Goal: Information Seeking & Learning: Check status

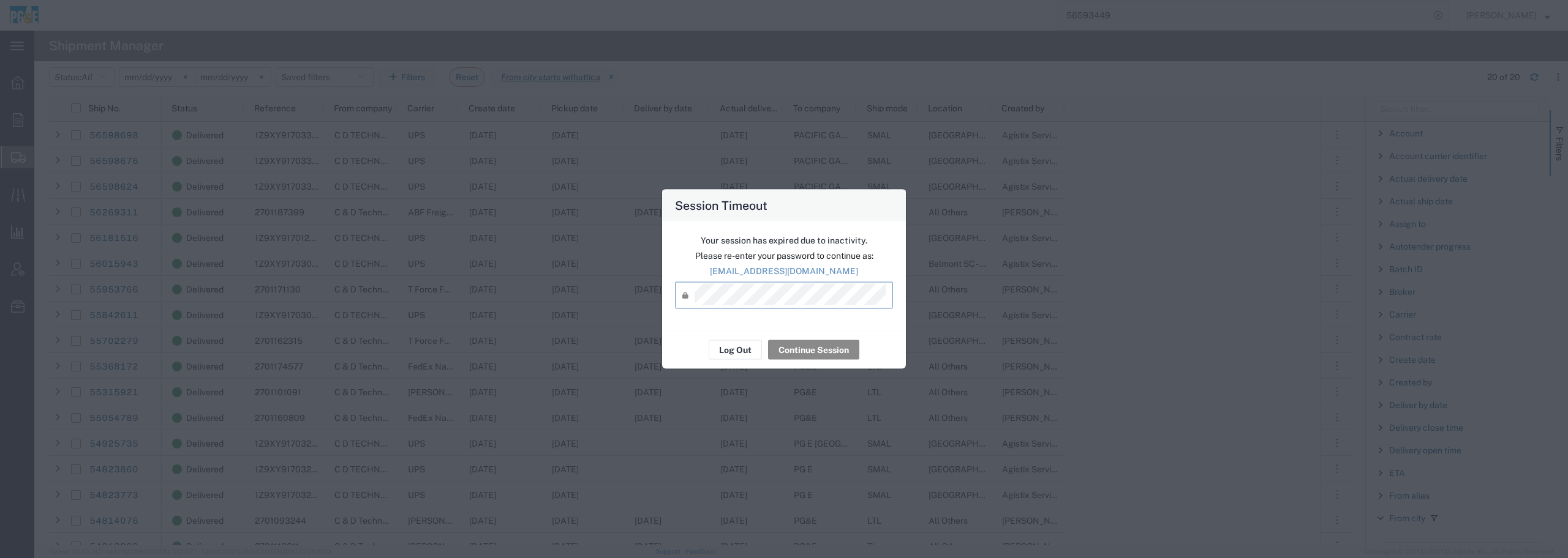
scroll to position [153, 0]
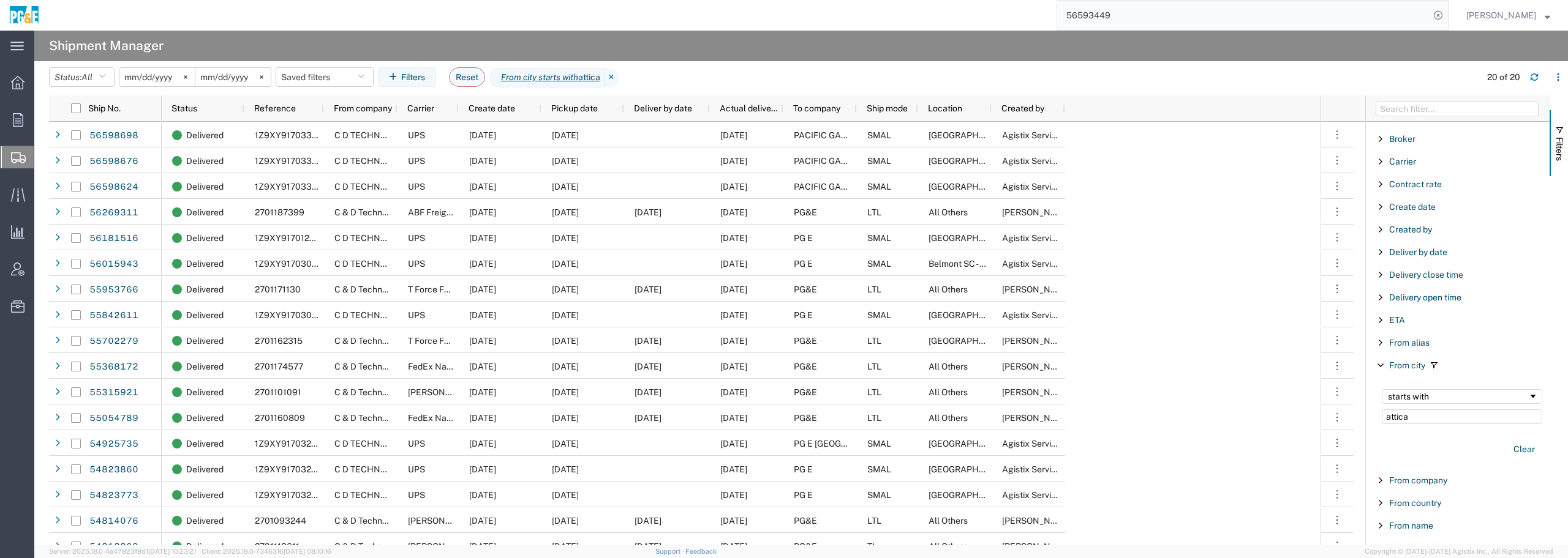
click at [176, 78] on input "[DATE]" at bounding box center [157, 76] width 76 height 18
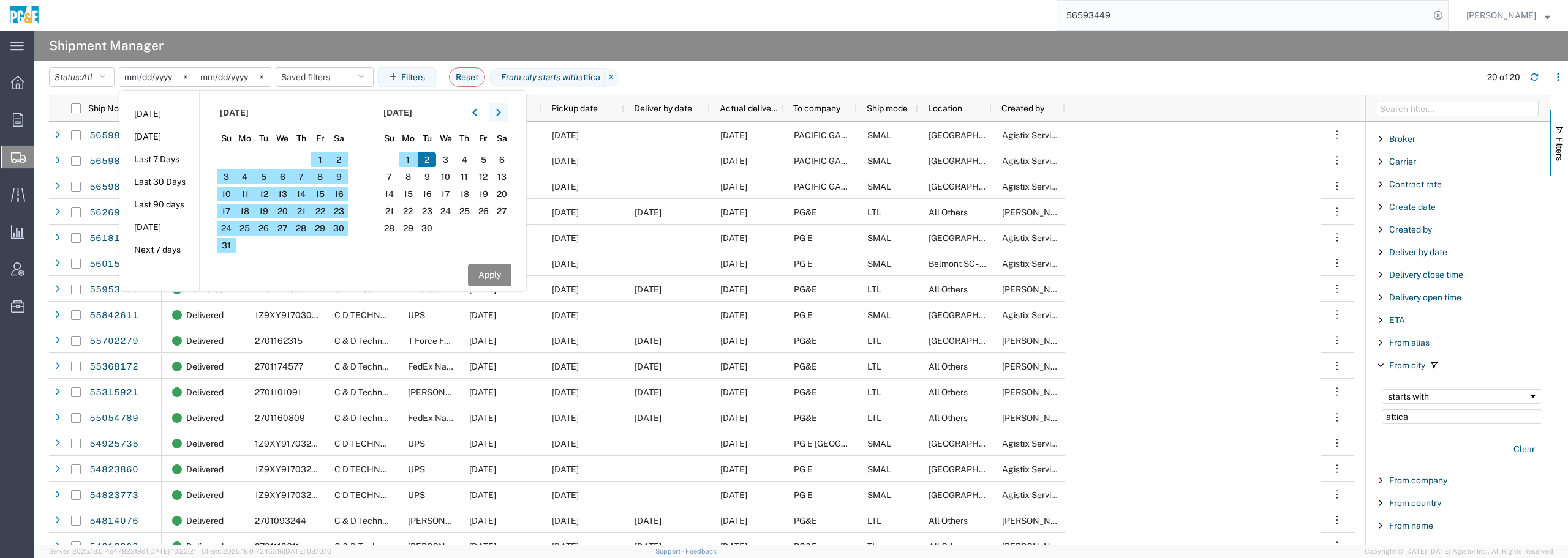
click at [501, 113] on icon "button" at bounding box center [499, 112] width 5 height 9
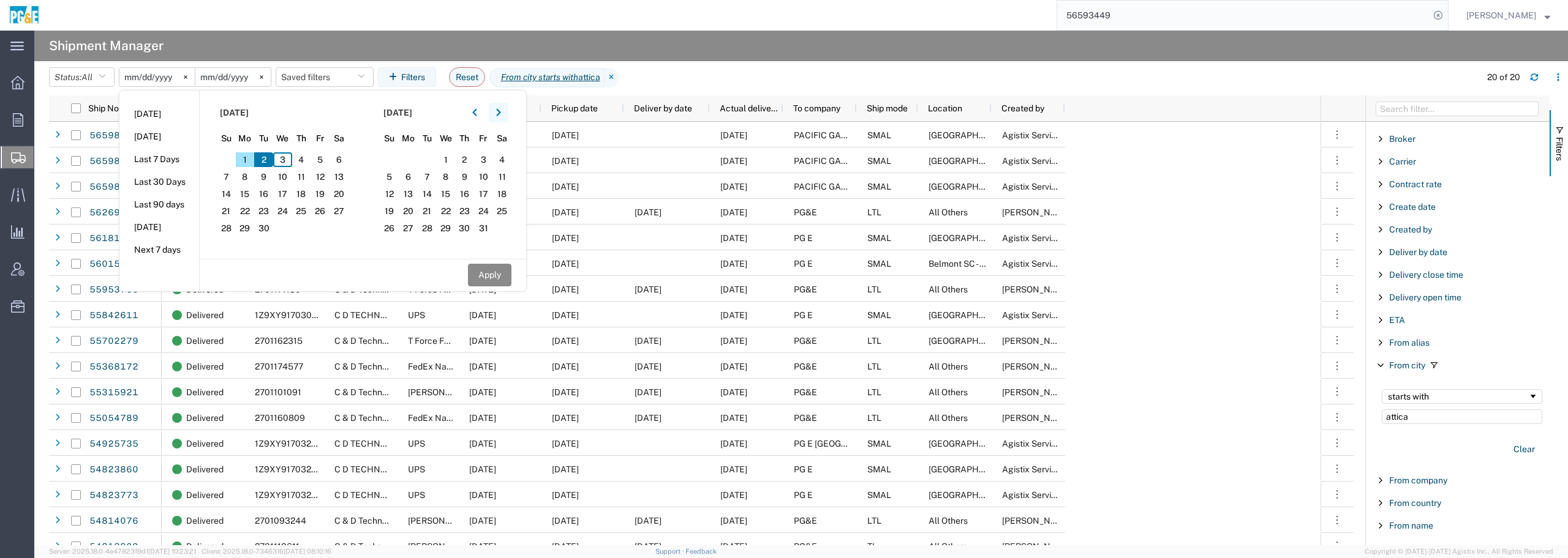
click at [501, 113] on icon "button" at bounding box center [499, 112] width 5 height 9
click at [157, 79] on input "[DATE]" at bounding box center [157, 76] width 76 height 18
click at [192, 76] on svg-icon at bounding box center [185, 76] width 18 height 18
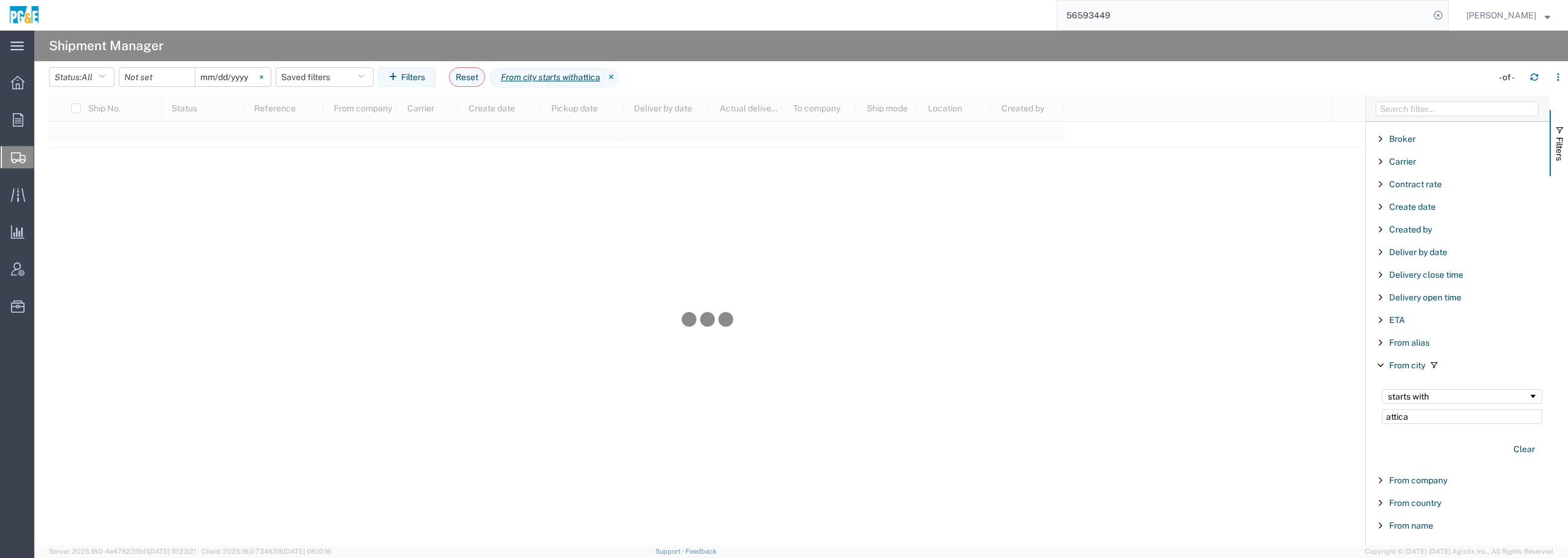
click at [262, 76] on icon at bounding box center [262, 77] width 3 height 3
click at [158, 71] on input "date" at bounding box center [157, 76] width 76 height 18
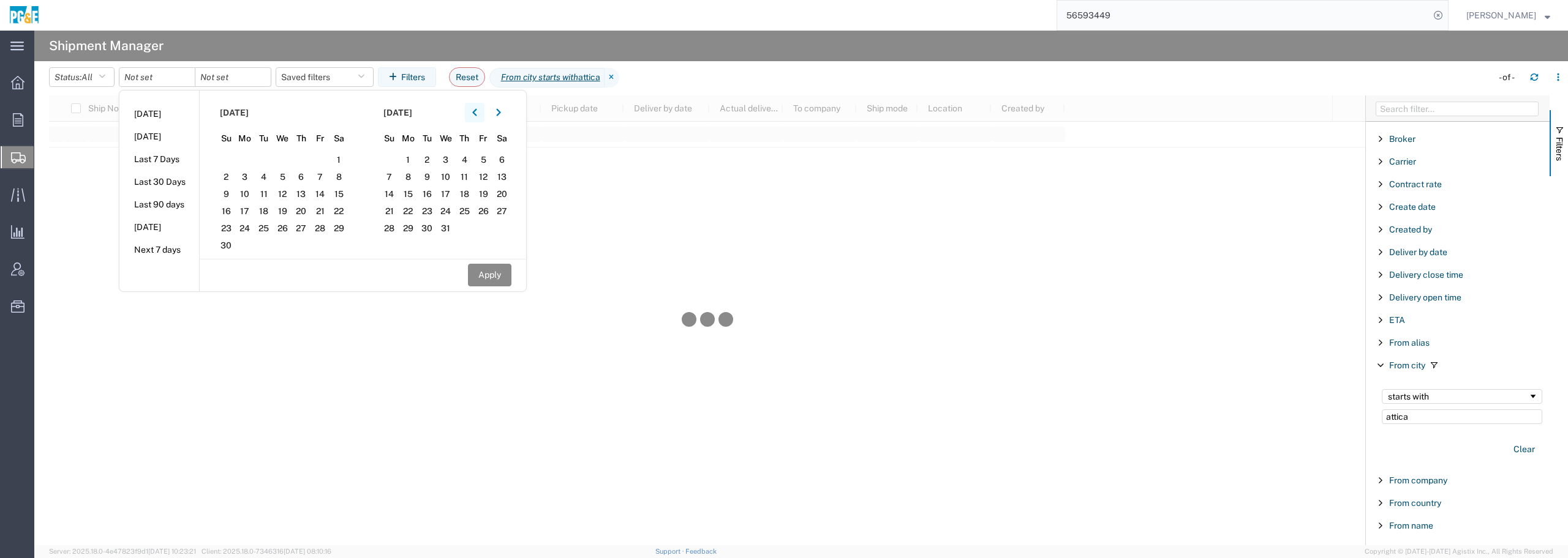
click at [475, 111] on icon "button" at bounding box center [475, 112] width 5 height 9
click at [477, 110] on icon "button" at bounding box center [475, 112] width 5 height 9
click at [264, 157] on span "2" at bounding box center [264, 160] width 19 height 14
click at [497, 271] on button "Apply" at bounding box center [489, 275] width 44 height 22
type input "[DATE]"
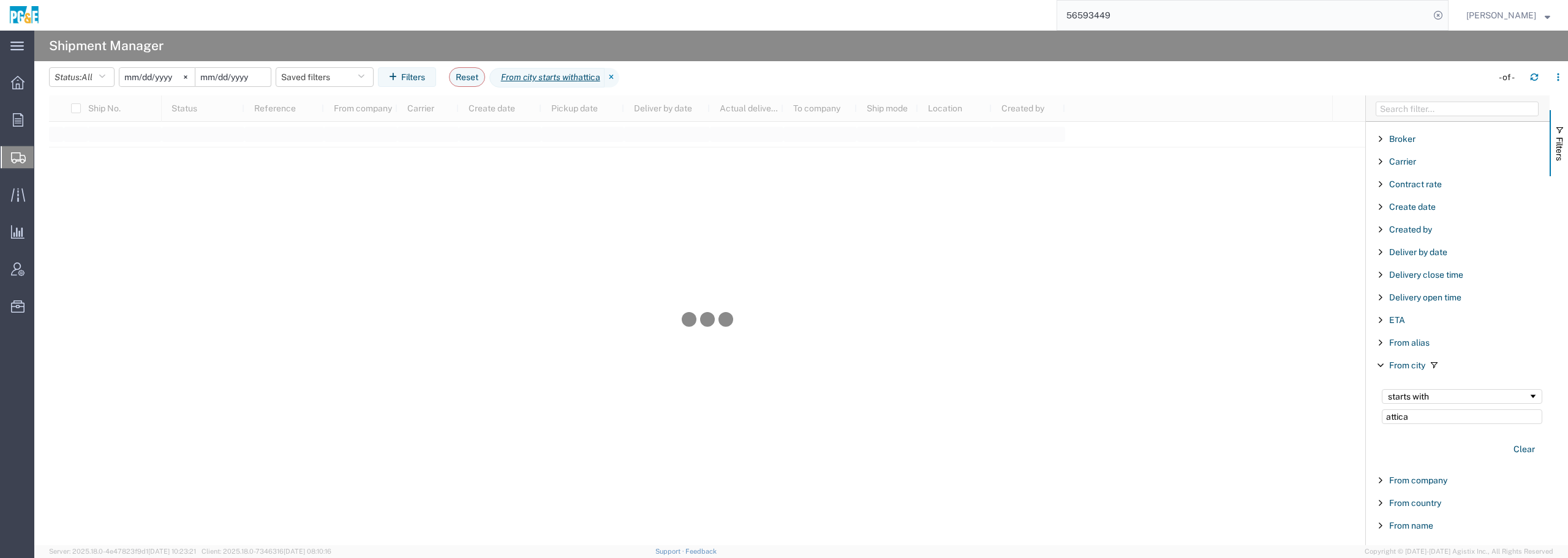
click at [248, 79] on input "date" at bounding box center [233, 76] width 76 height 18
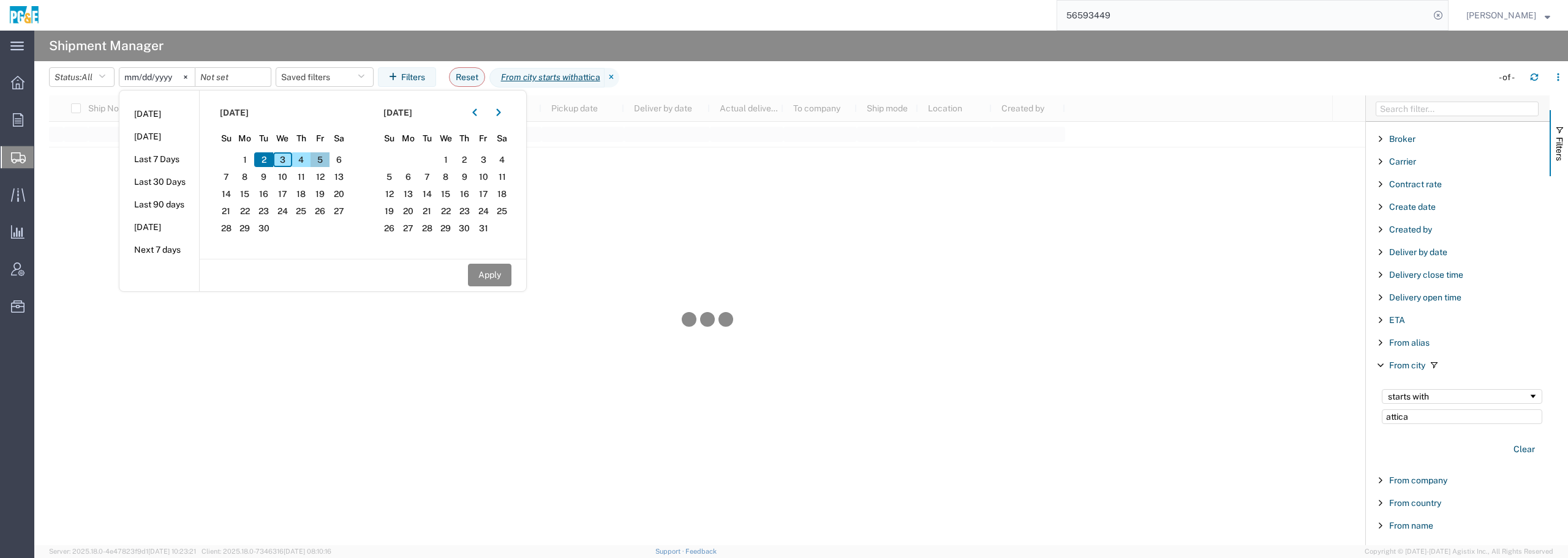
click at [323, 160] on span "5" at bounding box center [320, 160] width 19 height 14
click at [499, 281] on button "Apply" at bounding box center [489, 275] width 44 height 22
type input "[DATE]"
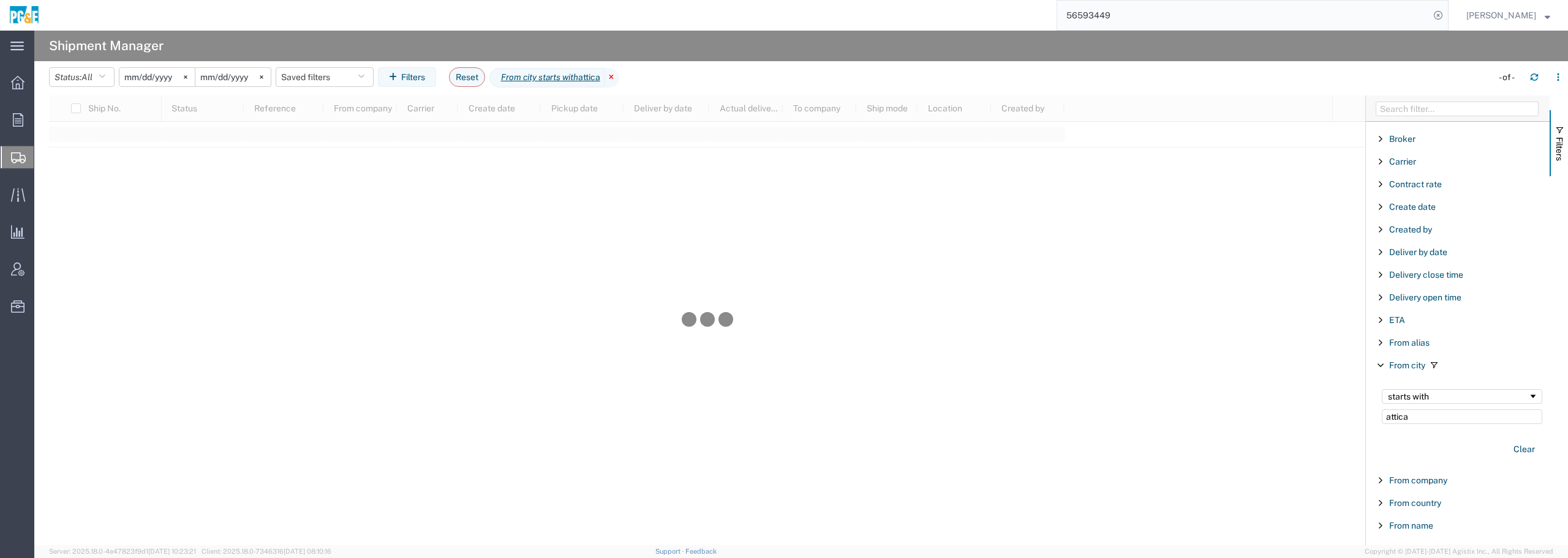
click at [619, 76] on icon at bounding box center [611, 77] width 14 height 20
click at [1425, 419] on input "Filter Value" at bounding box center [1461, 417] width 161 height 14
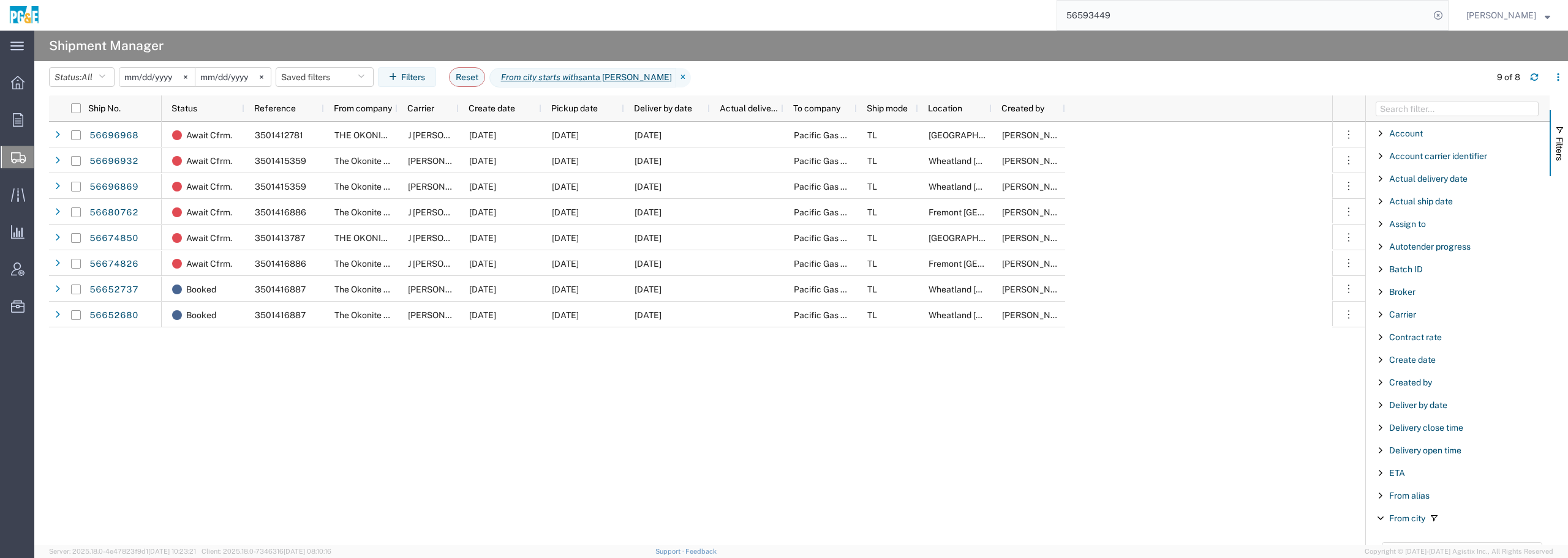
type input "santa [PERSON_NAME]"
click at [1385, 315] on div "Carrier" at bounding box center [1457, 315] width 184 height 22
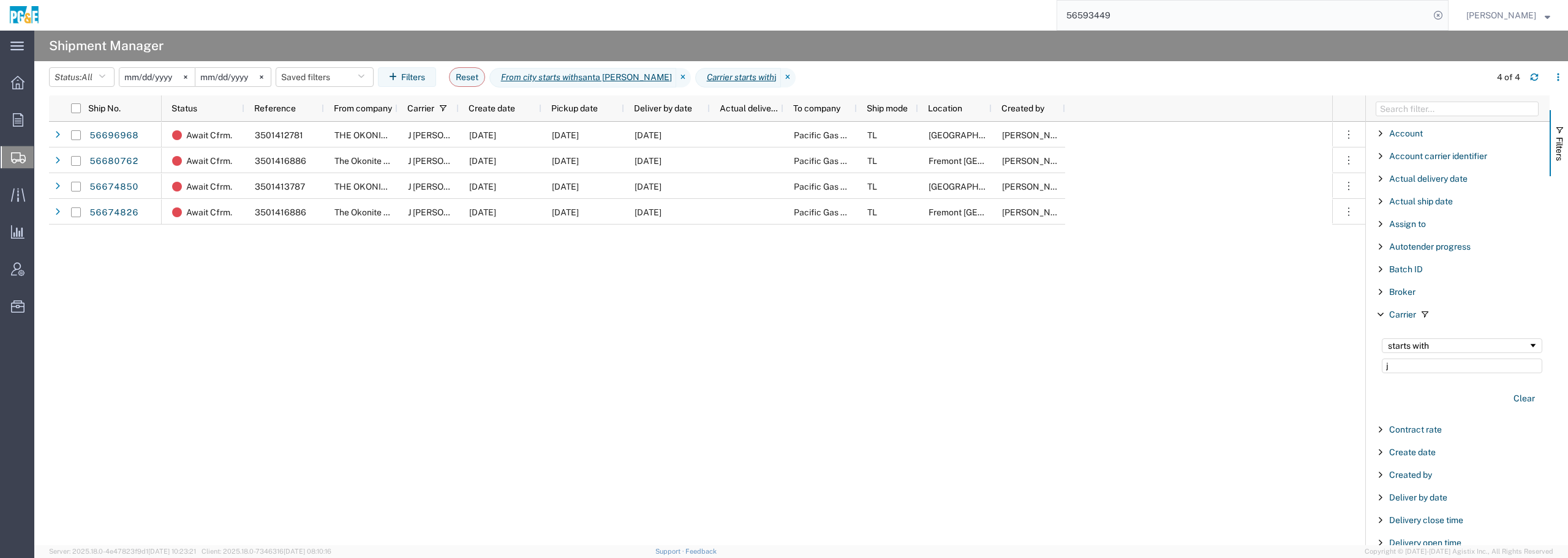
type input "j"
drag, startPoint x: 1372, startPoint y: 362, endPoint x: 1365, endPoint y: 362, distance: 7.0
click at [1365, 362] on div "Account Enabled Account Account carrier identifier Enabled Account carrier iden…" at bounding box center [1457, 320] width 184 height 450
type input "c"
